Goal: Find specific page/section: Find specific page/section

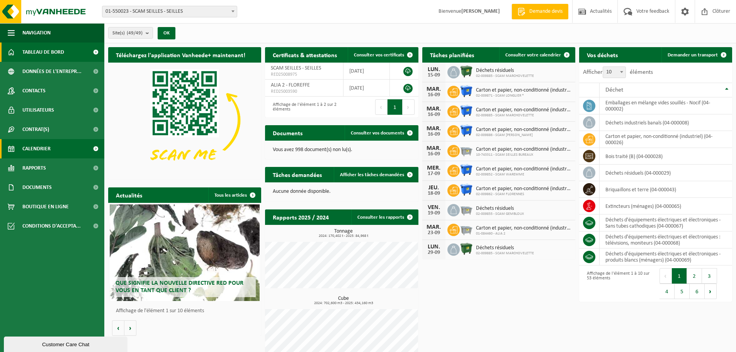
click at [45, 149] on span "Calendrier" at bounding box center [36, 148] width 28 height 19
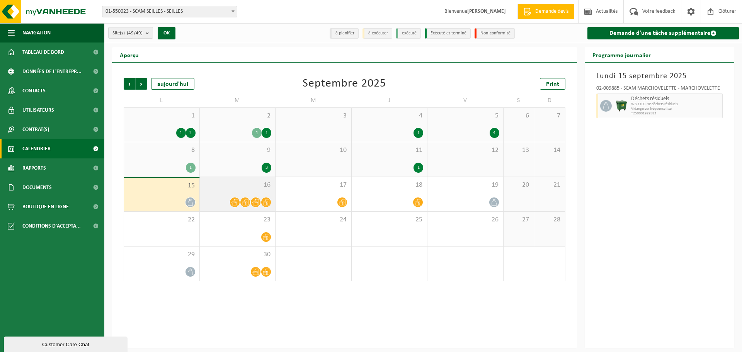
click at [263, 191] on div "16" at bounding box center [238, 194] width 76 height 34
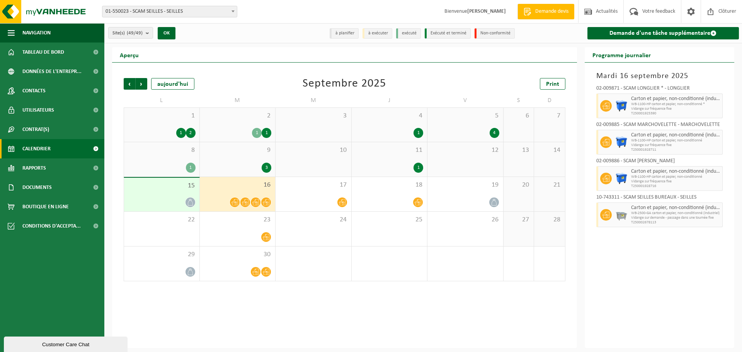
click at [141, 194] on div "15" at bounding box center [161, 195] width 75 height 34
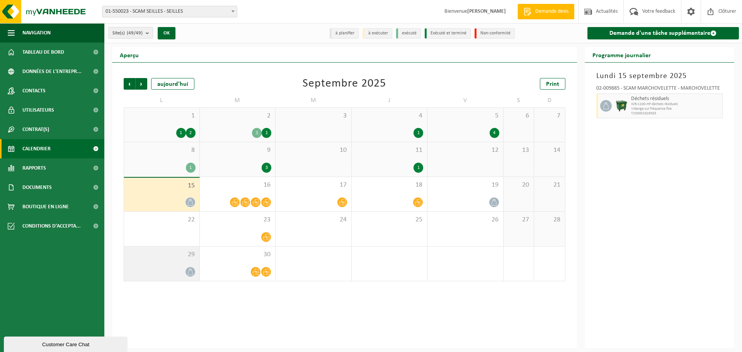
click at [187, 267] on div at bounding box center [162, 272] width 68 height 10
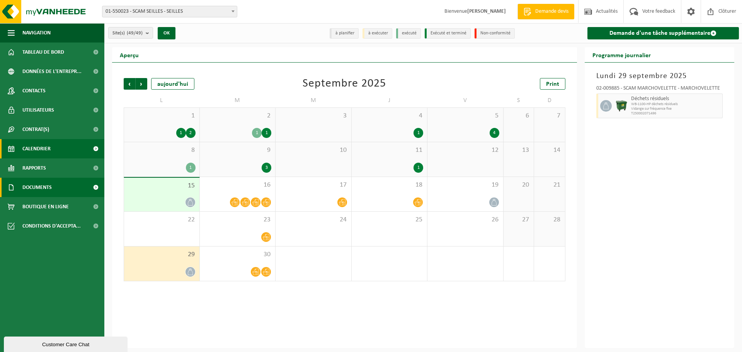
click at [55, 185] on link "Documents" at bounding box center [52, 187] width 104 height 19
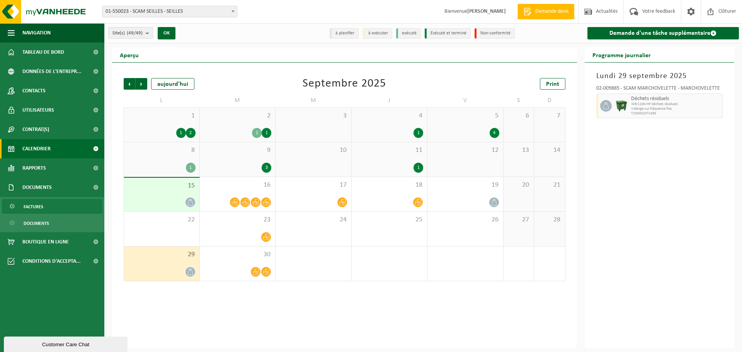
click at [60, 207] on link "Factures" at bounding box center [52, 206] width 100 height 15
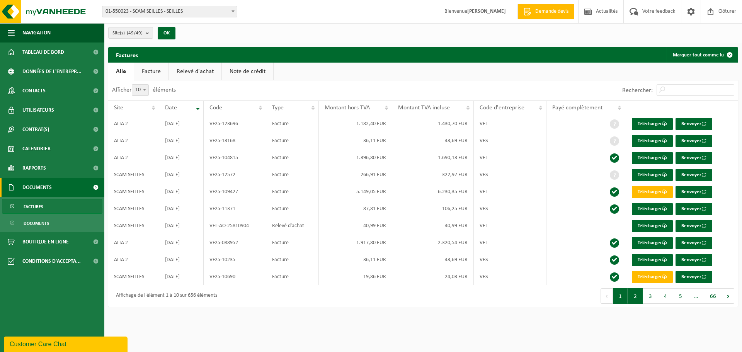
click at [634, 295] on button "2" at bounding box center [635, 295] width 15 height 15
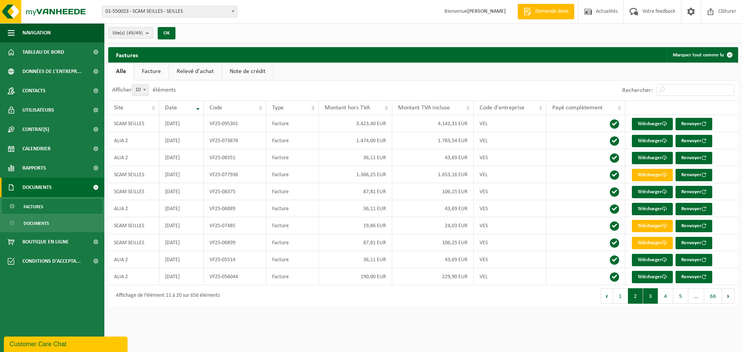
click at [646, 294] on button "3" at bounding box center [650, 295] width 15 height 15
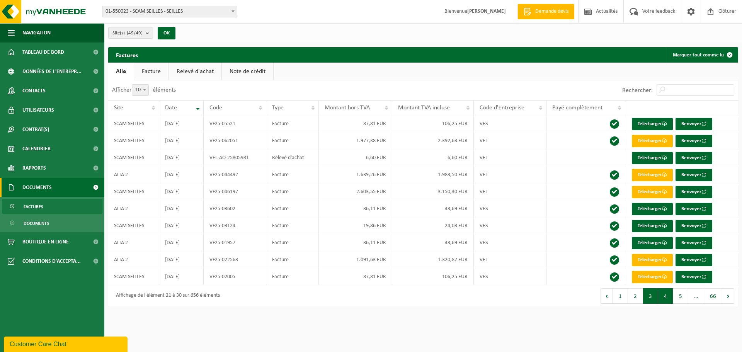
click at [660, 296] on button "4" at bounding box center [665, 295] width 15 height 15
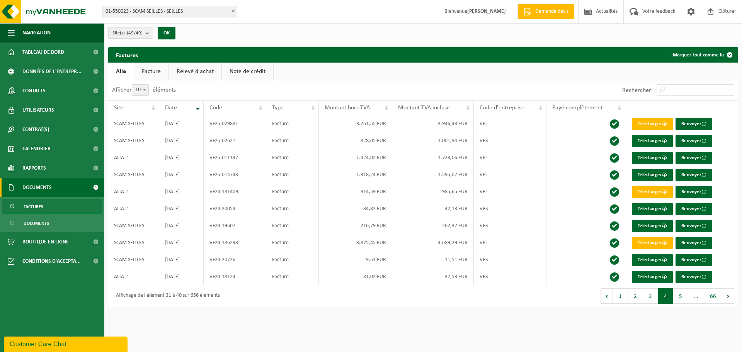
click at [649, 301] on button "3" at bounding box center [650, 295] width 15 height 15
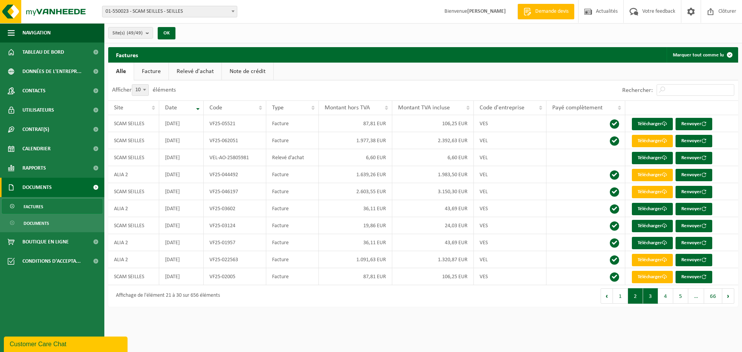
click at [638, 299] on button "2" at bounding box center [635, 295] width 15 height 15
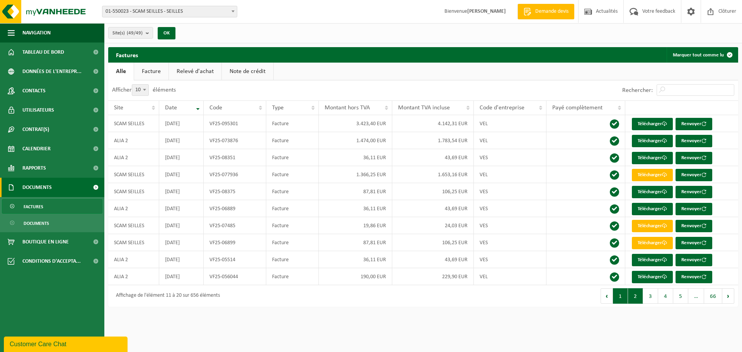
click at [622, 301] on button "1" at bounding box center [620, 295] width 15 height 15
